Goal: Task Accomplishment & Management: Manage account settings

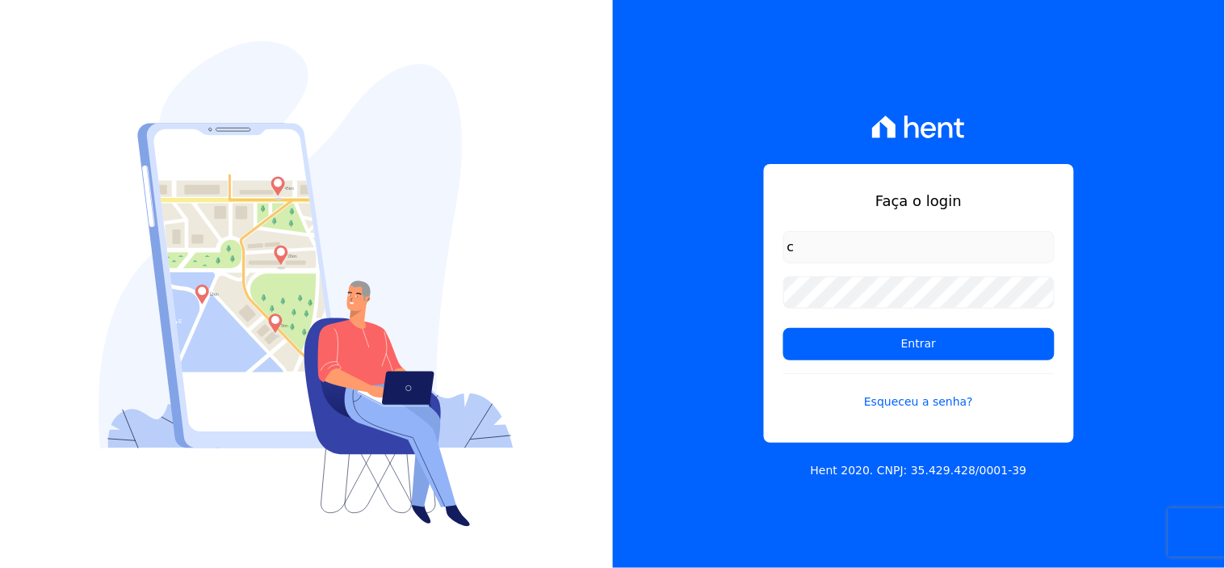
type input "comunicacaojardim@hotmail.com"
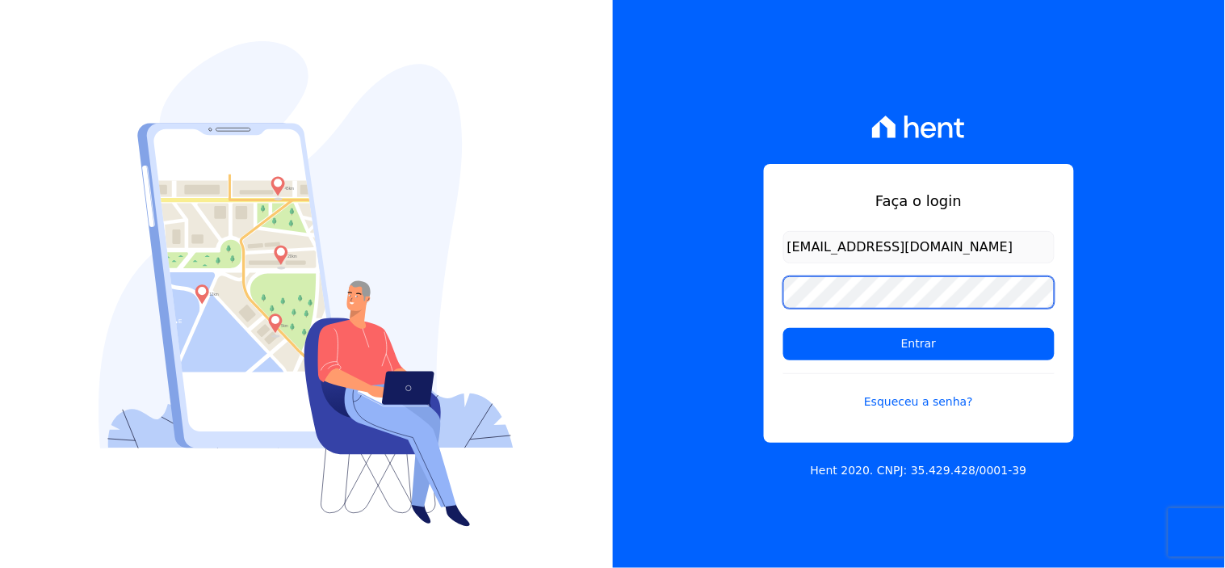
click at [783, 328] on input "Entrar" at bounding box center [918, 344] width 271 height 32
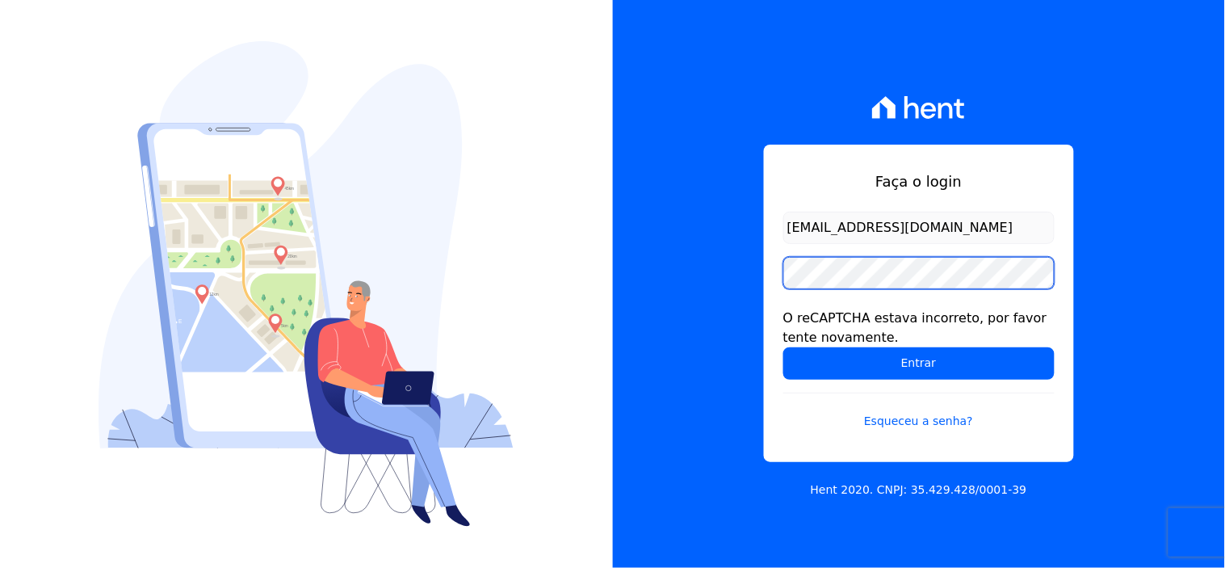
click at [783, 347] on input "Entrar" at bounding box center [918, 363] width 271 height 32
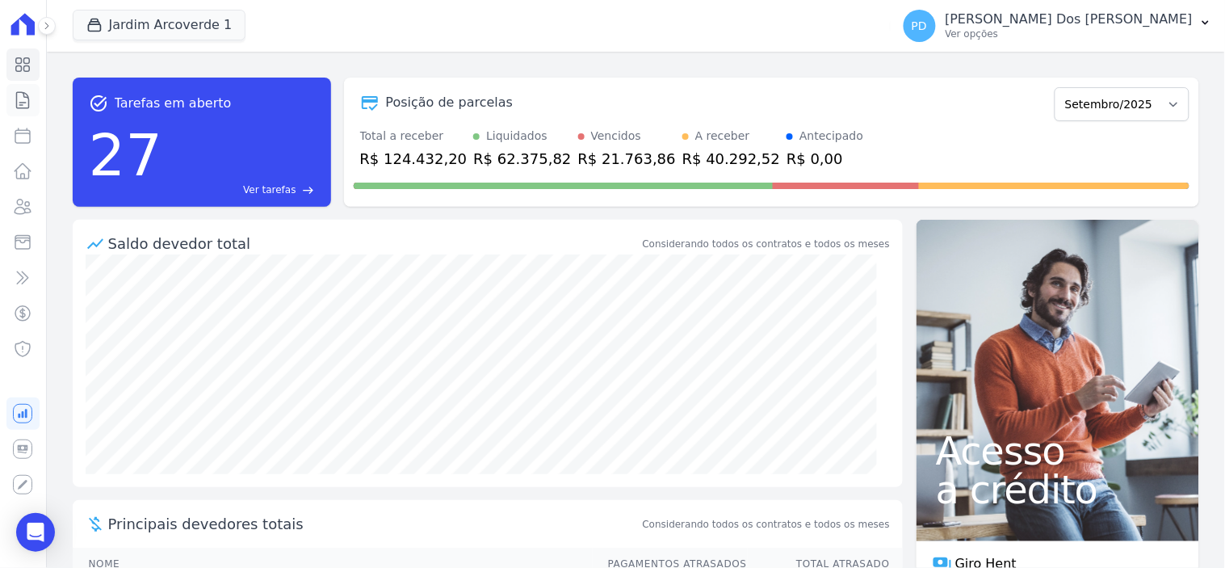
click at [24, 97] on icon at bounding box center [23, 100] width 12 height 16
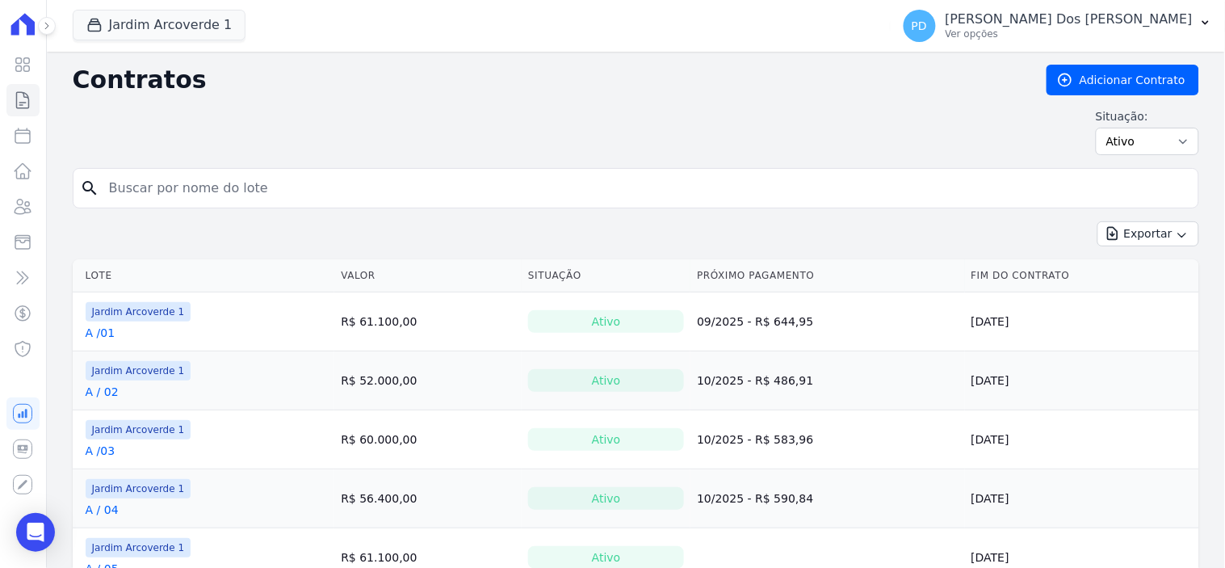
click at [159, 190] on input "search" at bounding box center [645, 188] width 1093 height 32
type input "b /14"
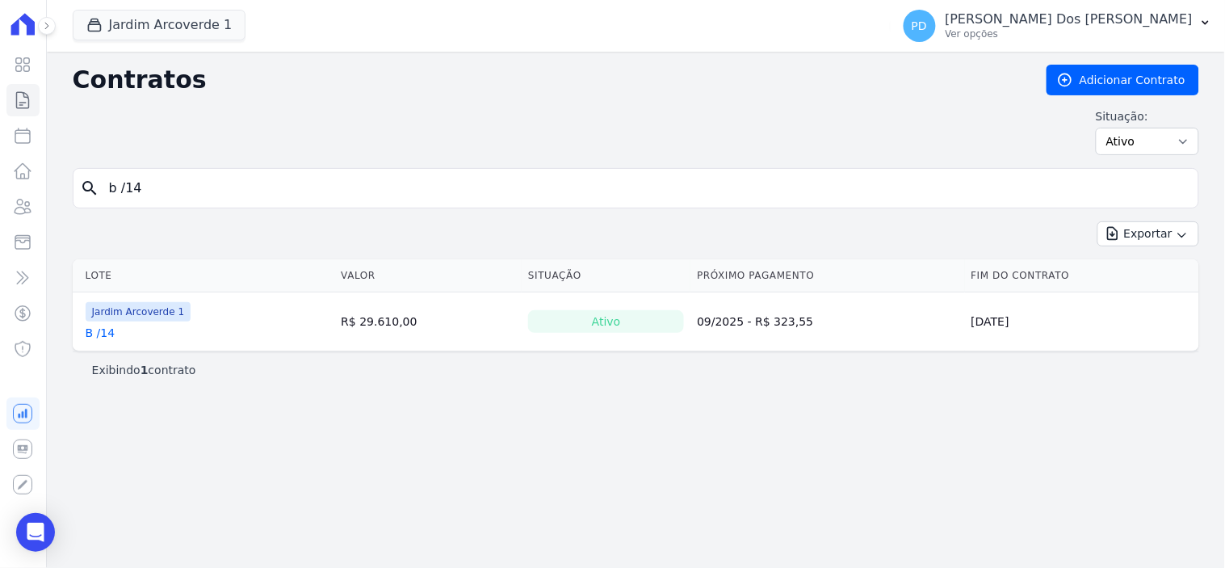
click at [102, 329] on link "B /14" at bounding box center [101, 333] width 30 height 16
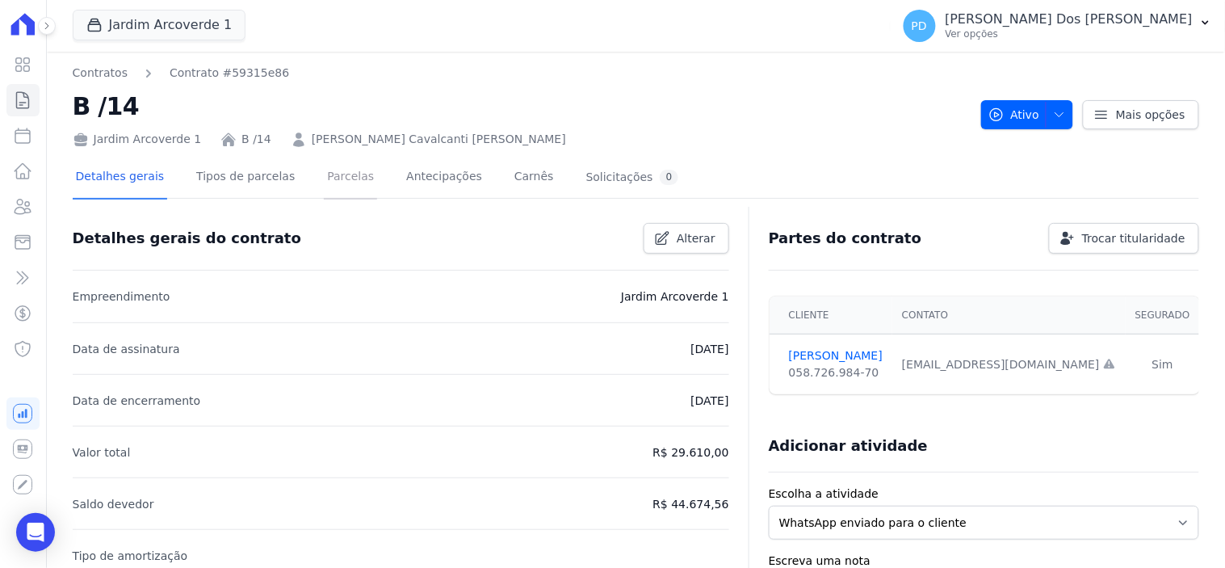
click at [324, 176] on link "Parcelas" at bounding box center [350, 178] width 53 height 43
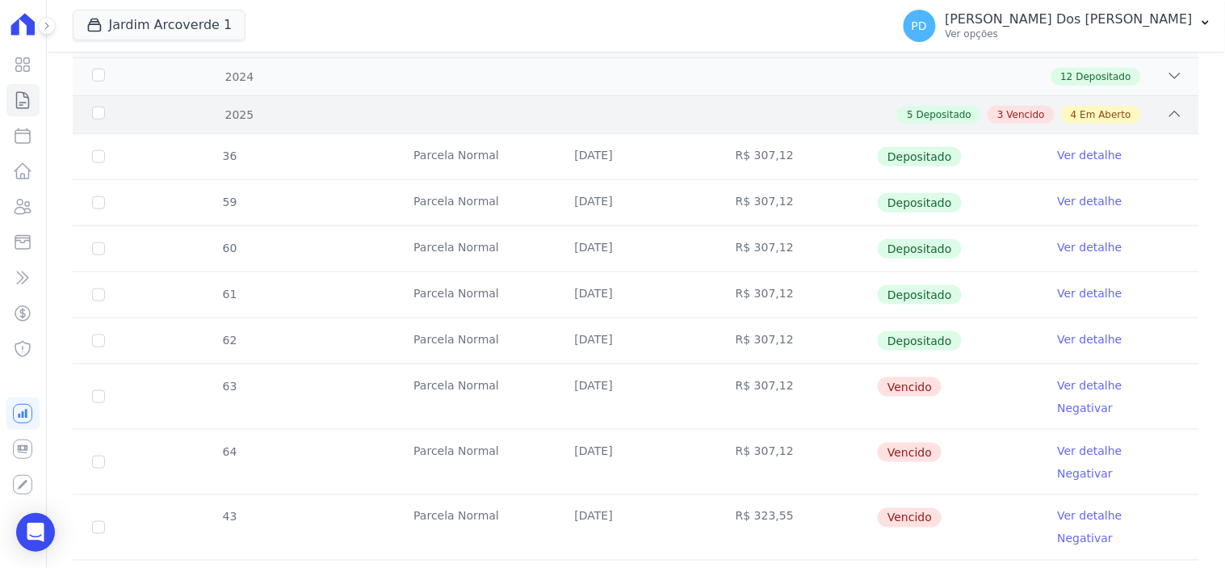
scroll to position [448, 0]
